Goal: Check status: Check status

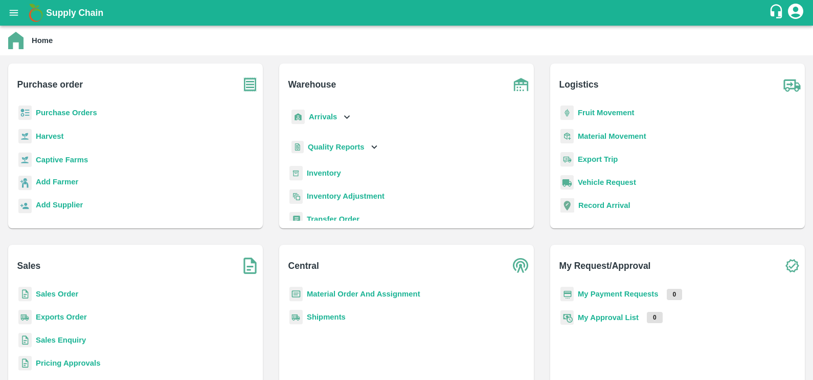
click at [629, 296] on p "My Payment Requests" at bounding box center [618, 293] width 81 height 11
click at [629, 296] on b "My Payment Requests" at bounding box center [618, 294] width 81 height 8
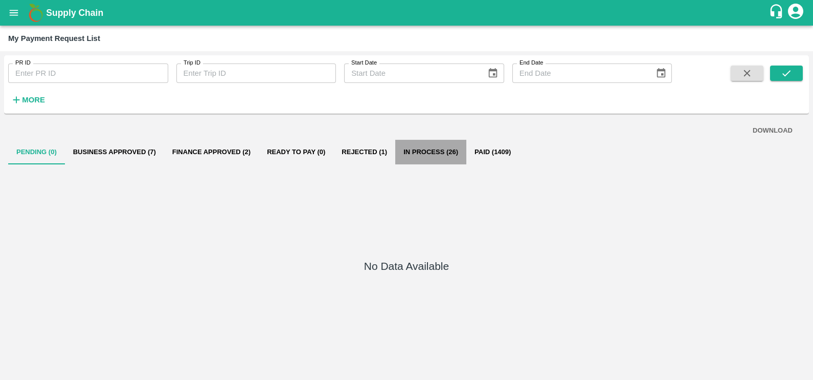
click at [405, 147] on button "In Process (26)" at bounding box center [430, 152] width 71 height 25
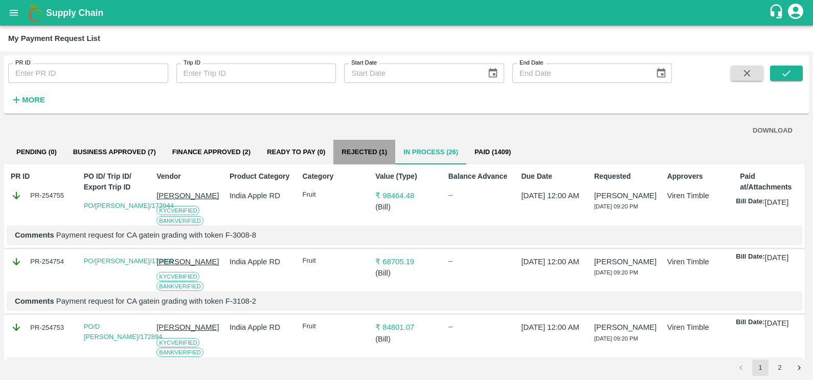
click at [349, 142] on button "Rejected (1)" at bounding box center [364, 152] width 62 height 25
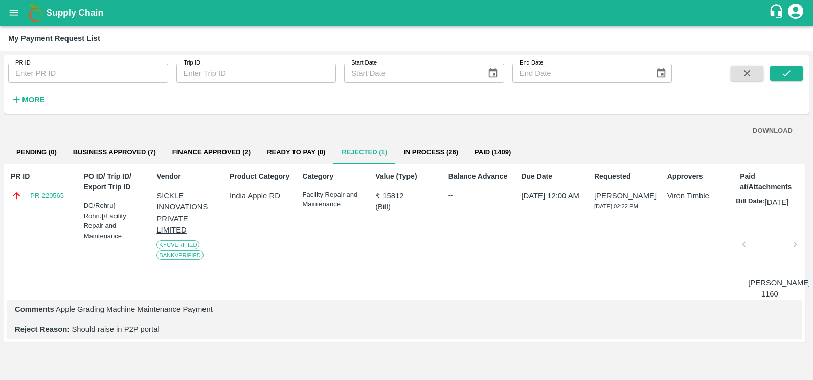
click at [442, 151] on button "In Process (26)" at bounding box center [430, 152] width 71 height 25
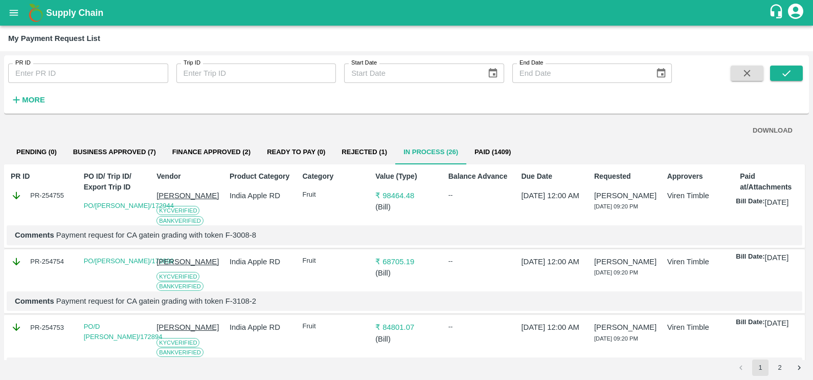
scroll to position [6, 0]
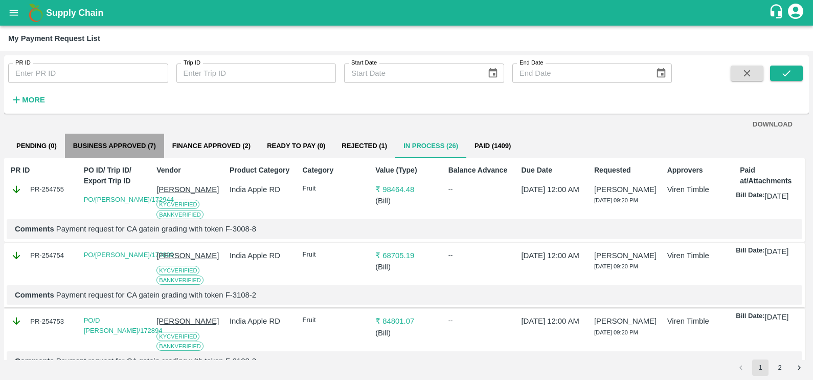
click at [139, 140] on button "Business Approved (7)" at bounding box center [114, 145] width 99 height 25
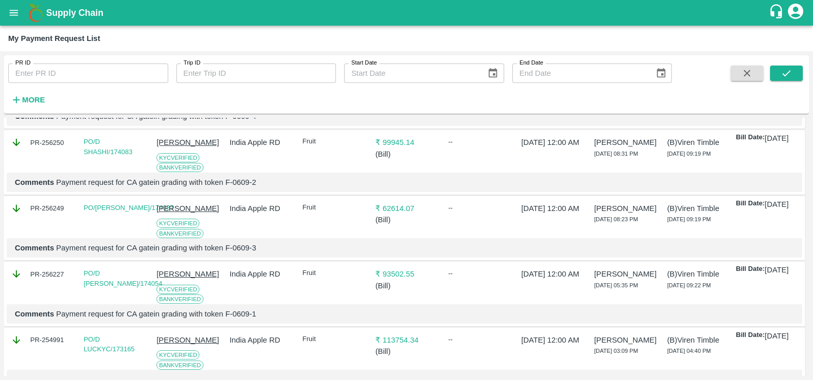
scroll to position [0, 0]
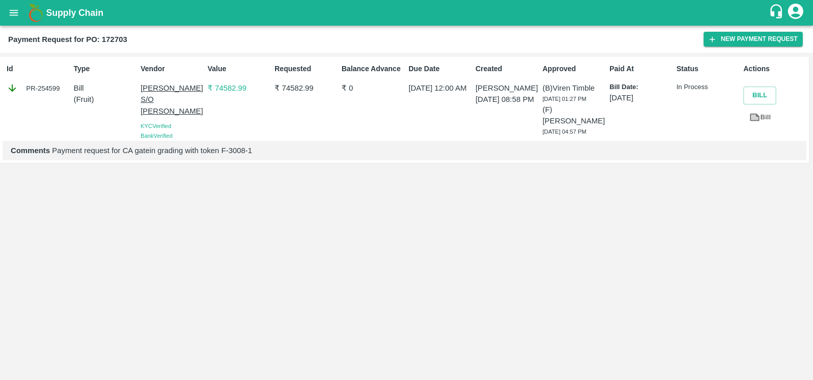
click at [751, 118] on icon at bounding box center [755, 117] width 8 height 6
click at [12, 11] on icon "open drawer" at bounding box center [13, 12] width 11 height 11
